Goal: Information Seeking & Learning: Learn about a topic

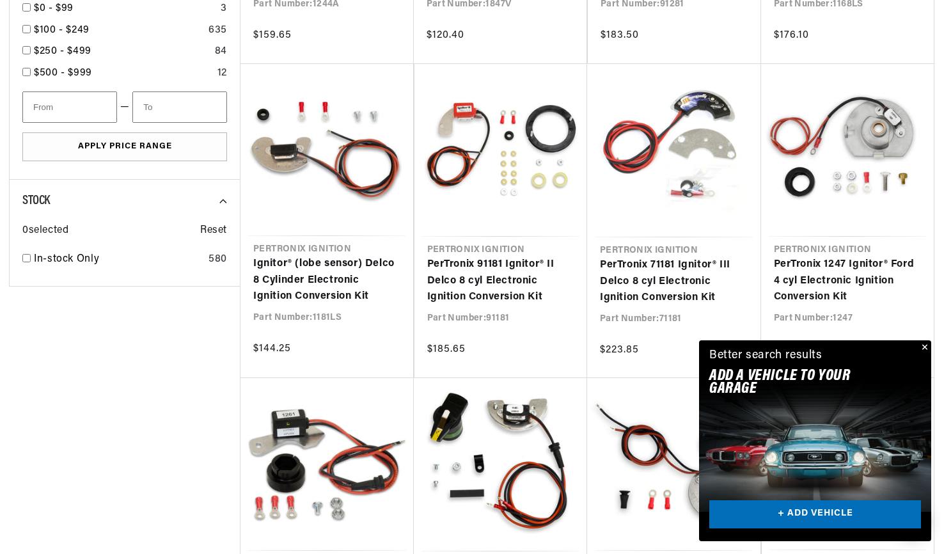
scroll to position [1084, 0]
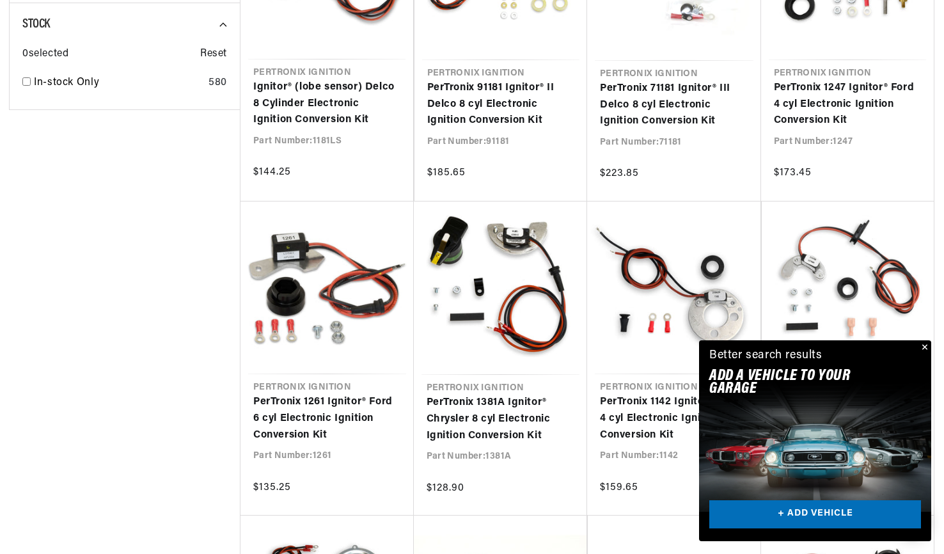
click at [925, 346] on button "Close" at bounding box center [923, 347] width 15 height 15
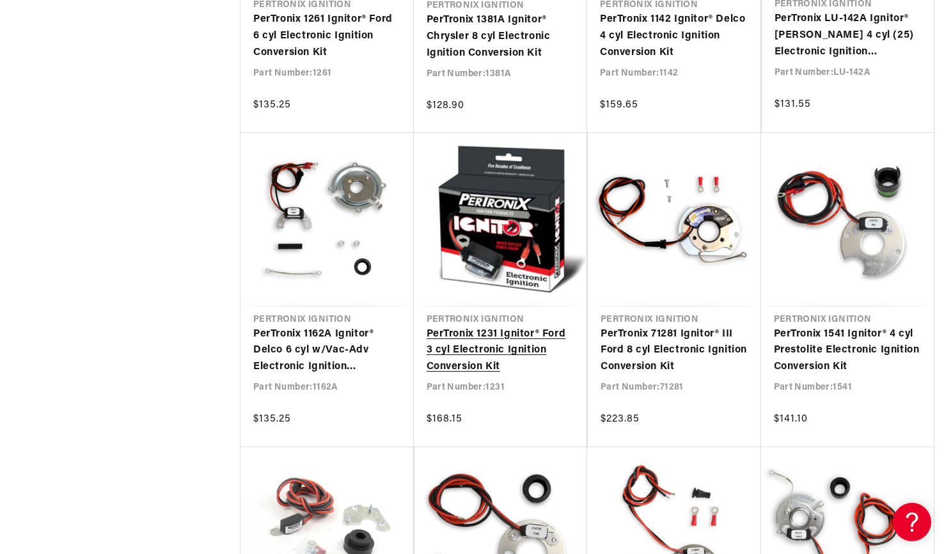
scroll to position [0, 388]
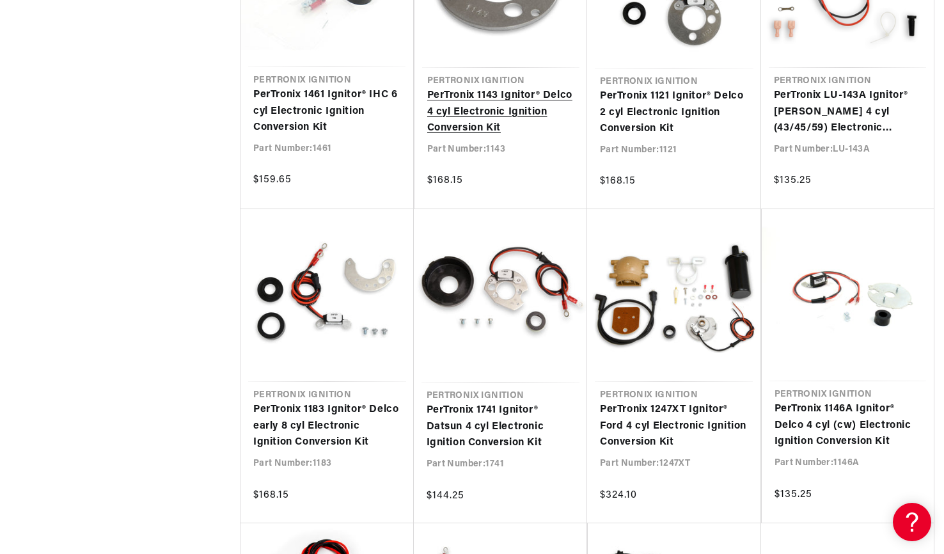
scroll to position [2192, 0]
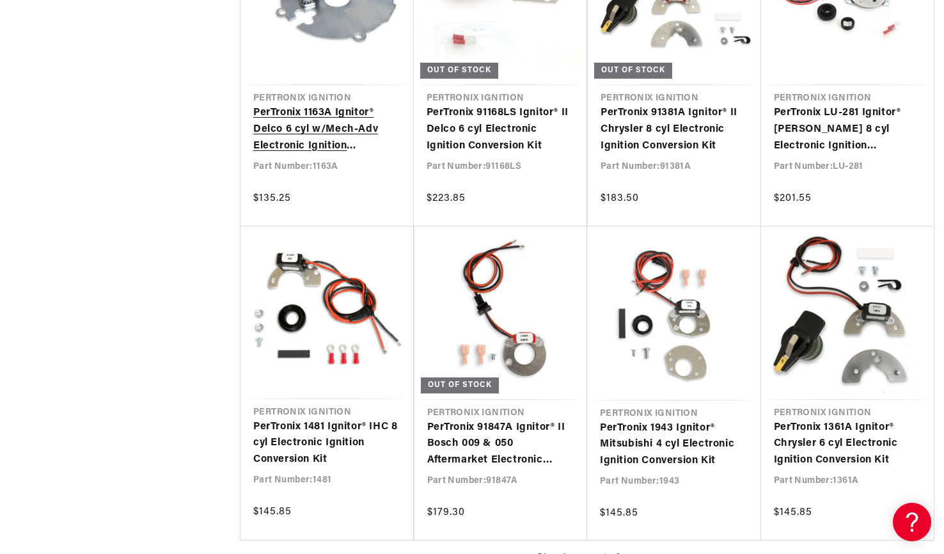
scroll to position [0, 5]
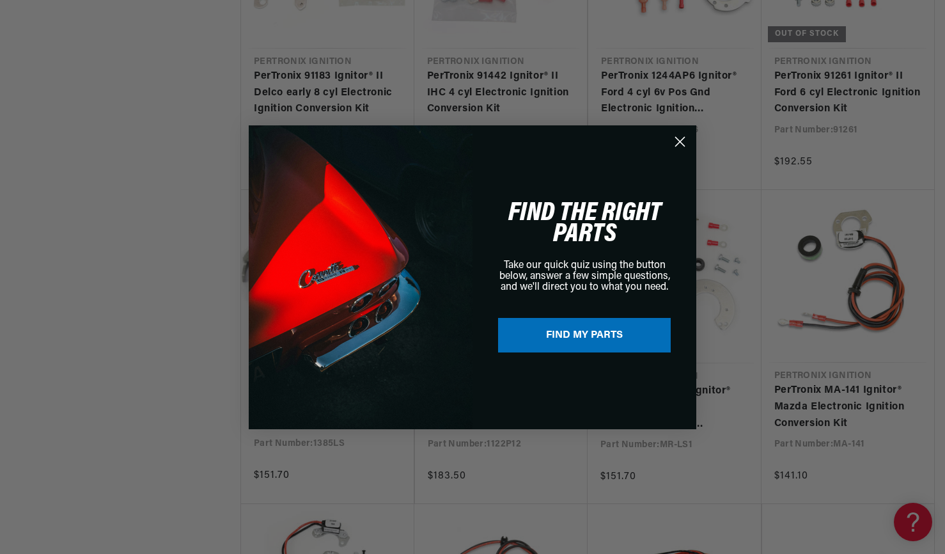
click at [686, 141] on circle "Close dialog" at bounding box center [680, 140] width 21 height 21
